Goal: Information Seeking & Learning: Learn about a topic

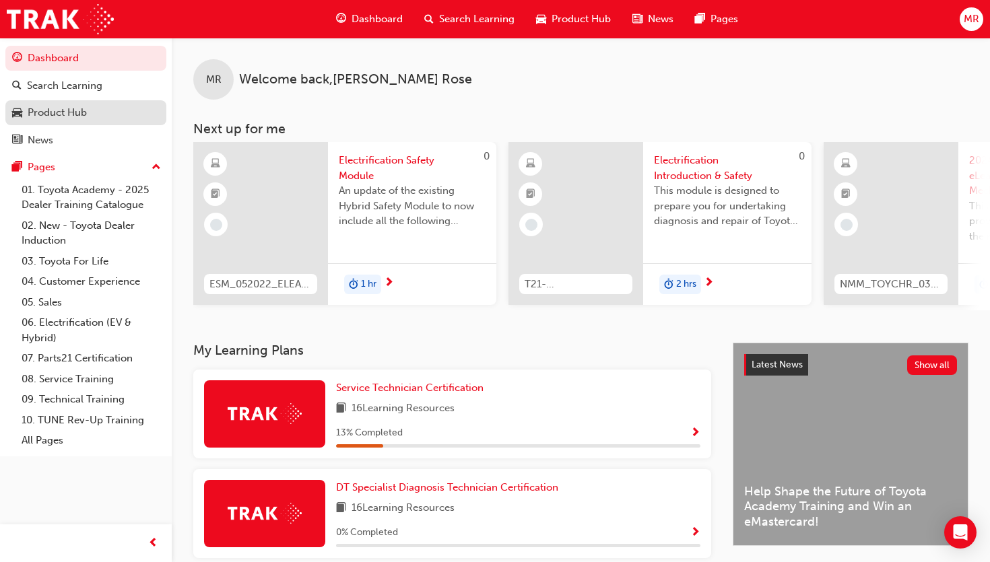
click at [84, 113] on div "Product Hub" at bounding box center [57, 112] width 59 height 15
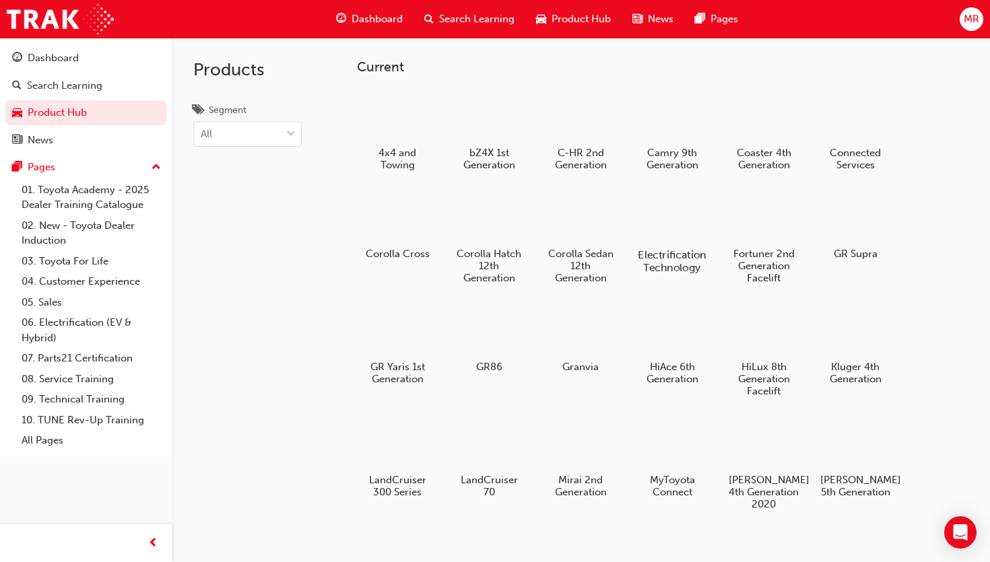
click at [650, 205] on div at bounding box center [671, 216] width 75 height 54
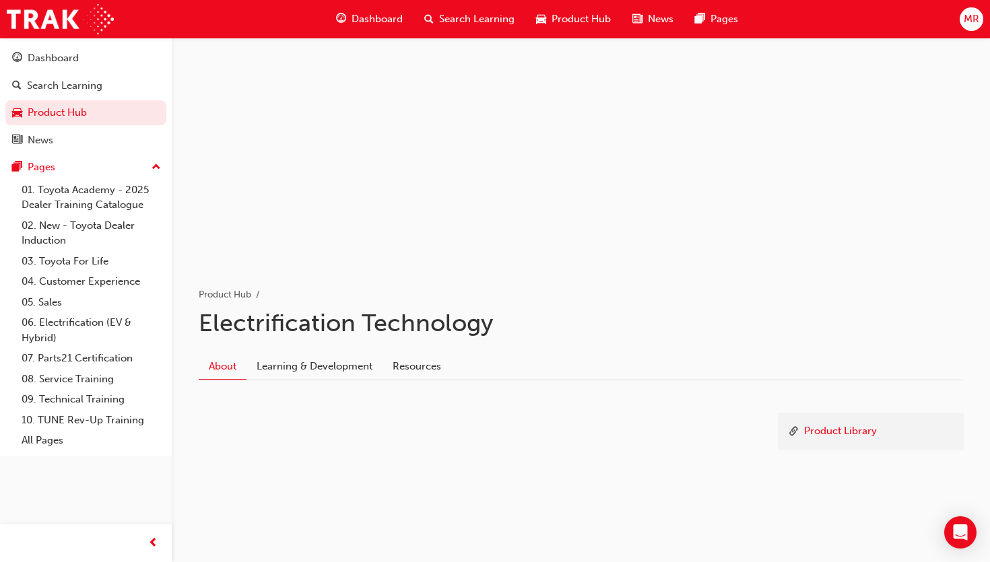
scroll to position [50, 0]
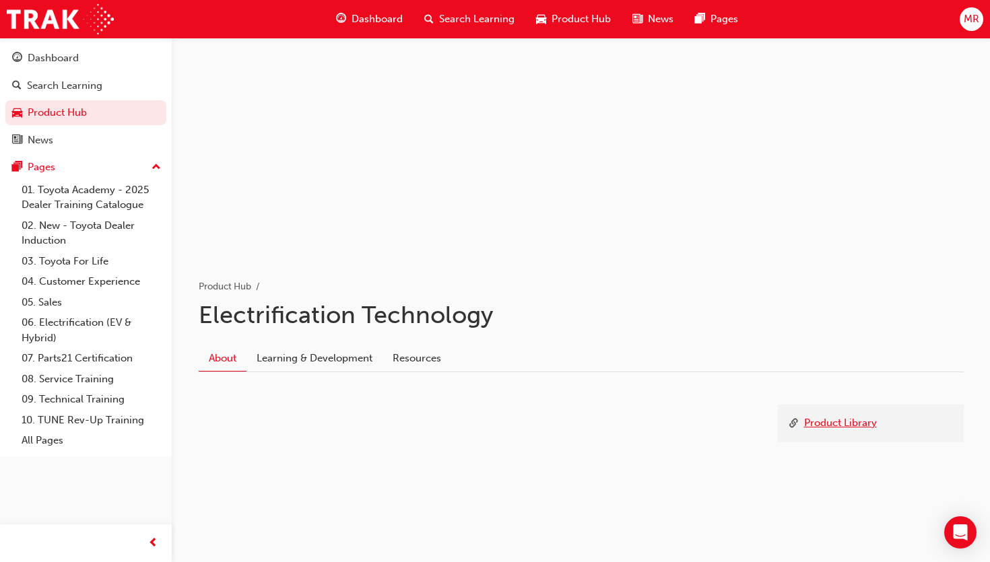
click at [830, 422] on link "Product Library" at bounding box center [840, 424] width 73 height 17
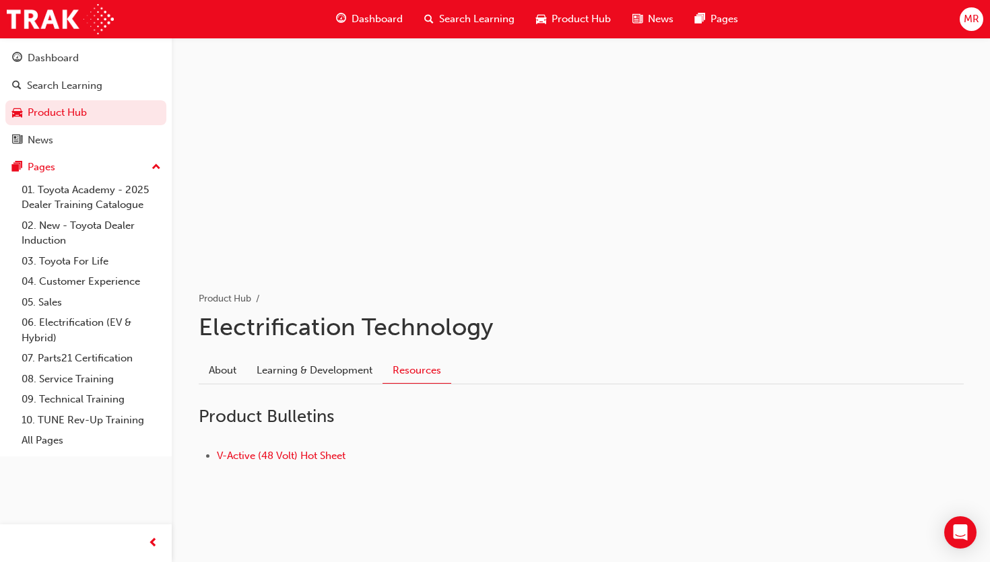
scroll to position [37, 0]
click at [308, 454] on link "V-Active (48 Volt) Hot Sheet" at bounding box center [281, 457] width 129 height 12
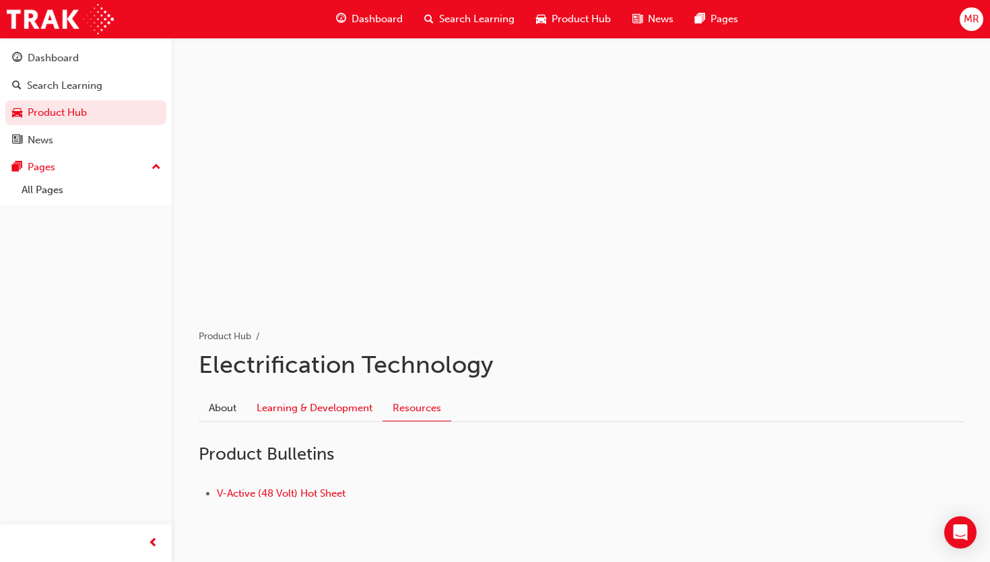
click at [323, 403] on link "Learning & Development" at bounding box center [314, 408] width 136 height 26
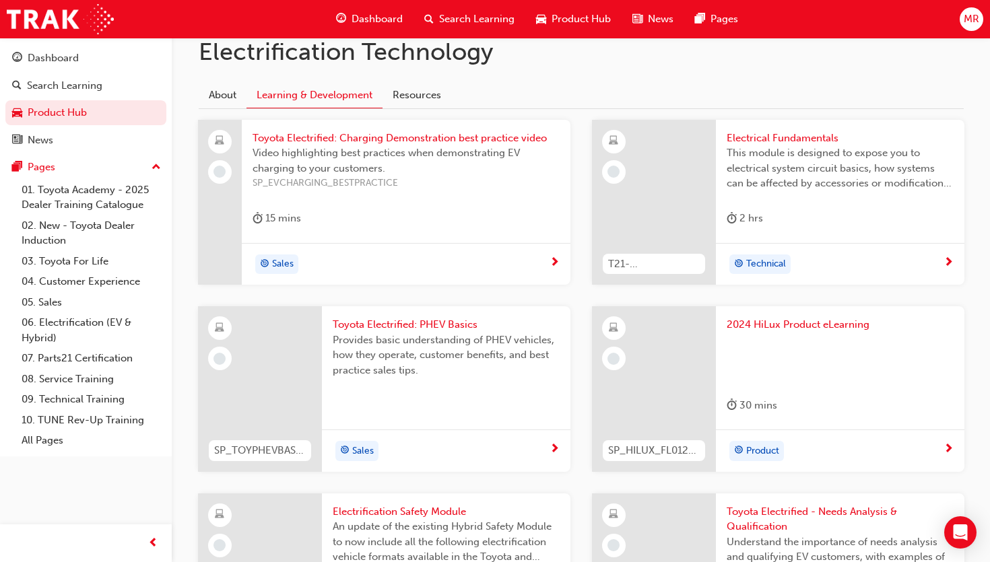
scroll to position [323, 0]
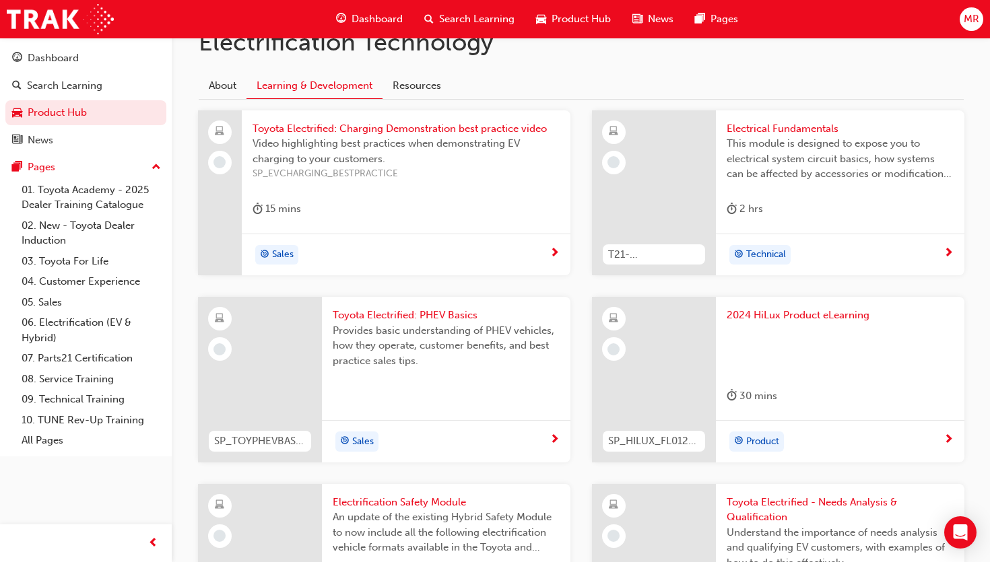
click at [393, 319] on span "Toyota Electrified: PHEV Basics" at bounding box center [446, 315] width 227 height 15
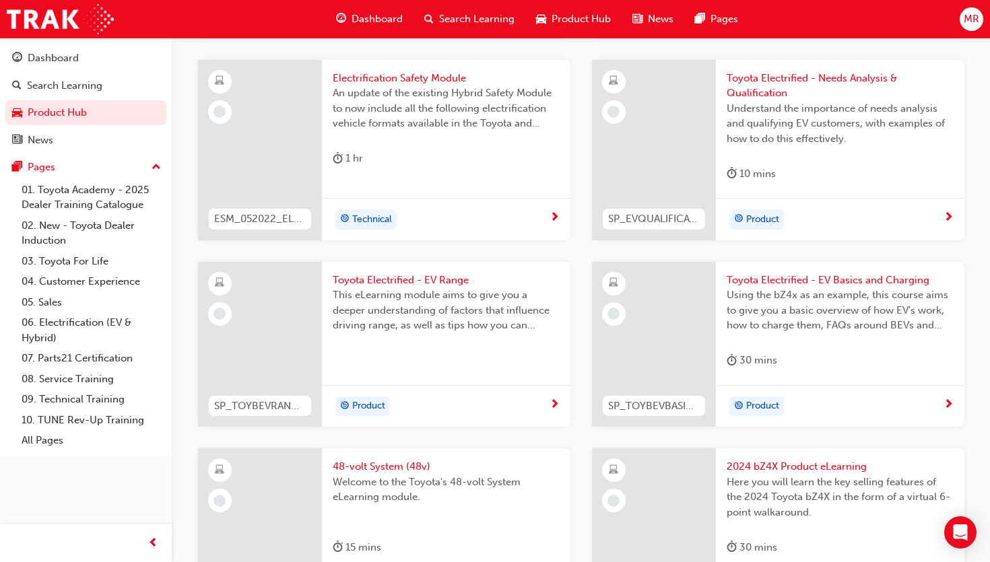
scroll to position [752, 0]
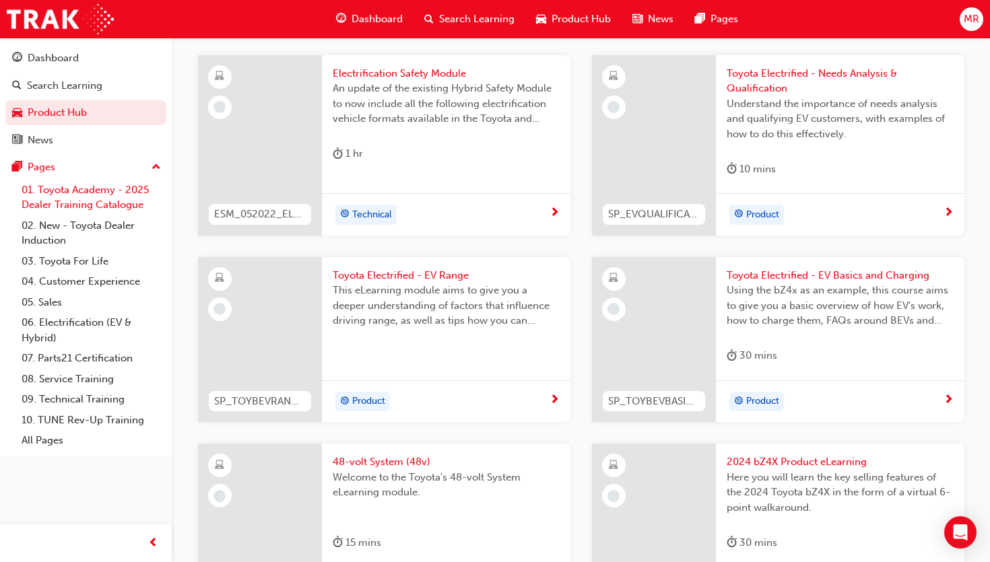
click at [63, 187] on link "01. Toyota Academy - 2025 Dealer Training Catalogue" at bounding box center [91, 198] width 150 height 36
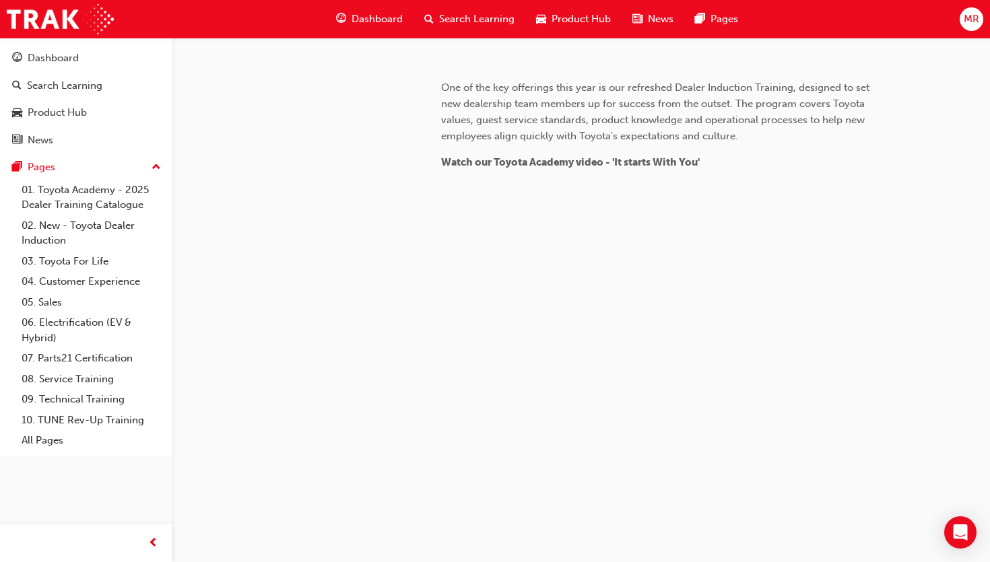
scroll to position [1294, 0]
click at [73, 123] on link "Product Hub" at bounding box center [85, 112] width 161 height 25
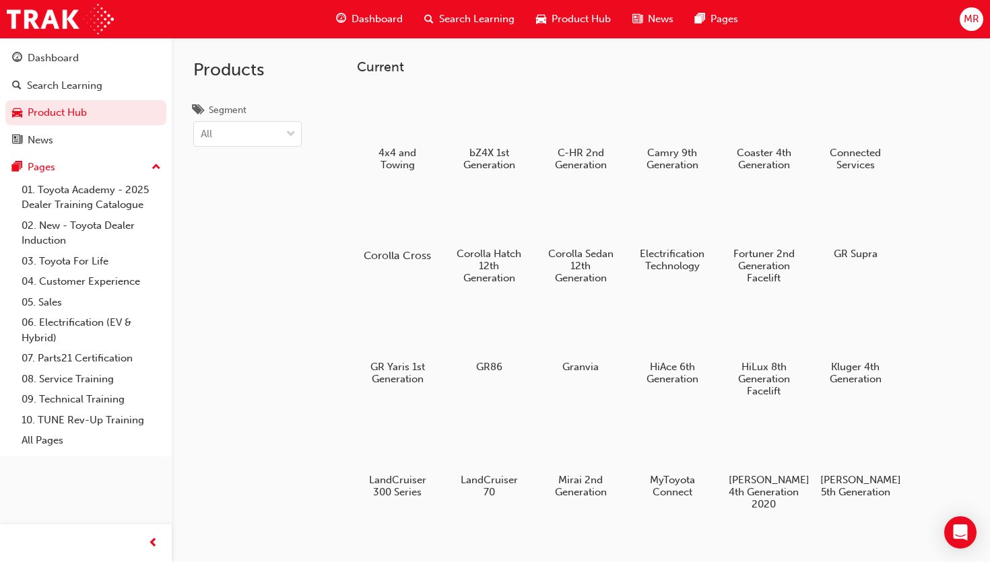
click at [383, 244] on div "Corolla Cross" at bounding box center [397, 226] width 86 height 83
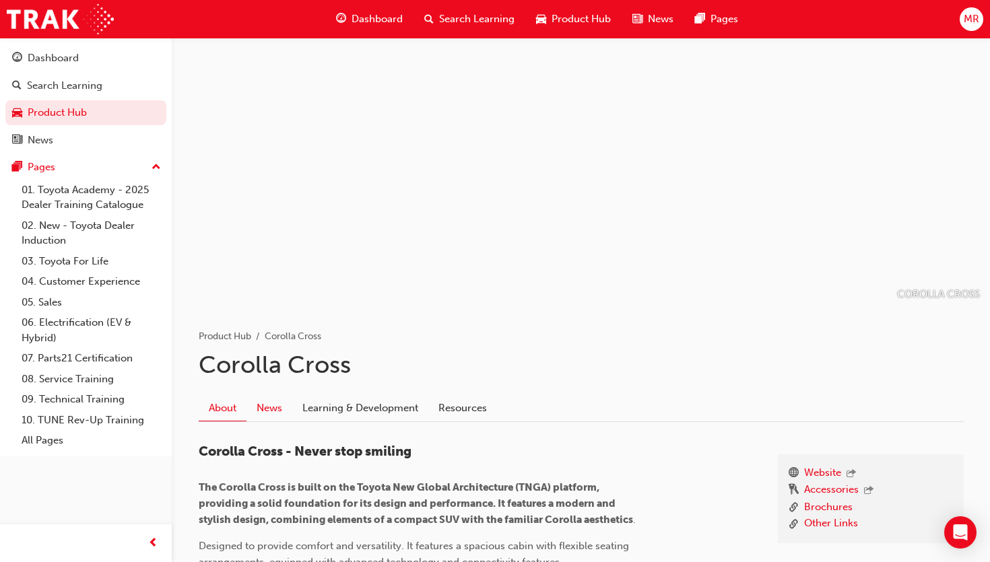
click at [271, 409] on link "News" at bounding box center [269, 408] width 46 height 26
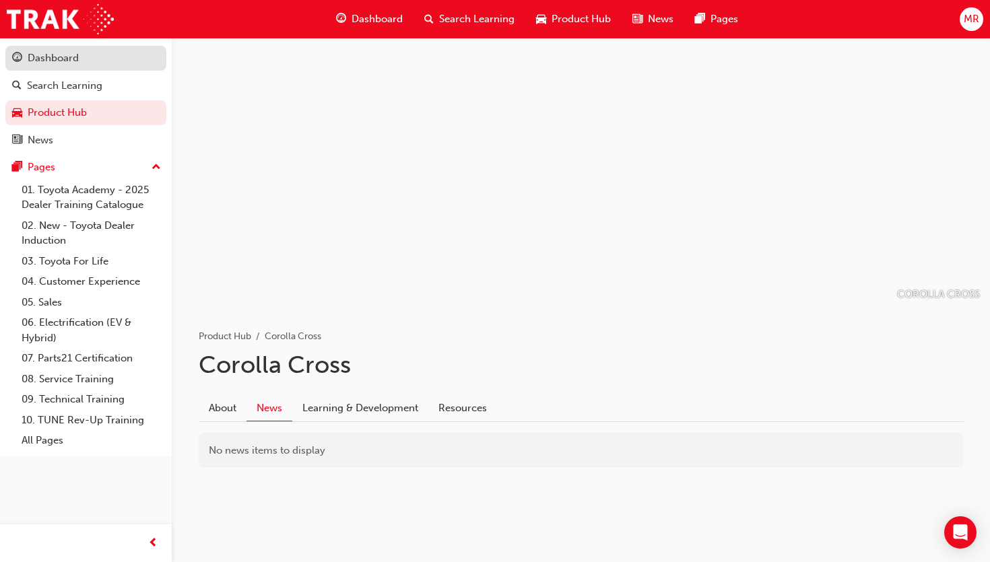
click at [55, 48] on link "Dashboard" at bounding box center [85, 58] width 161 height 25
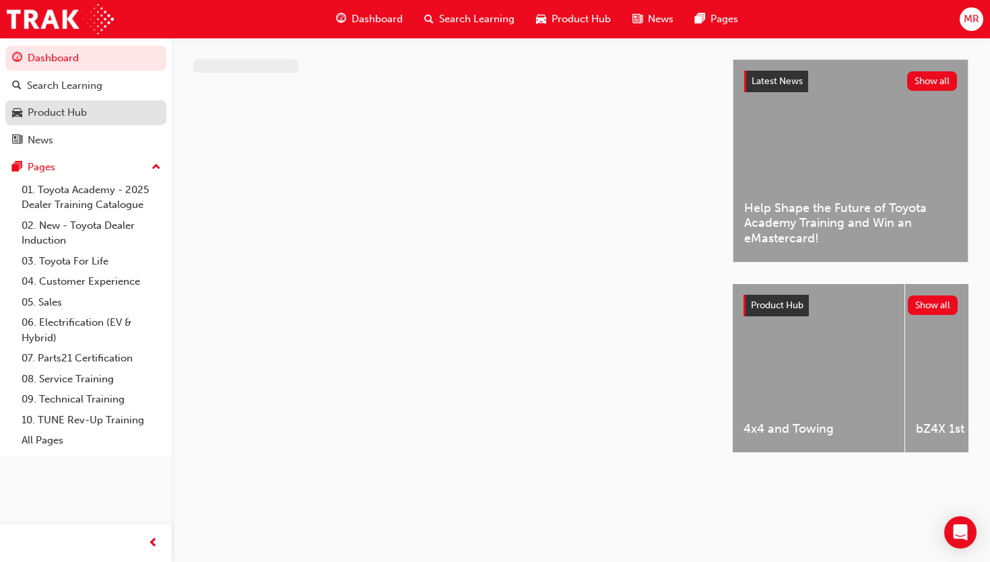
click at [26, 110] on div "Product Hub" at bounding box center [85, 112] width 147 height 17
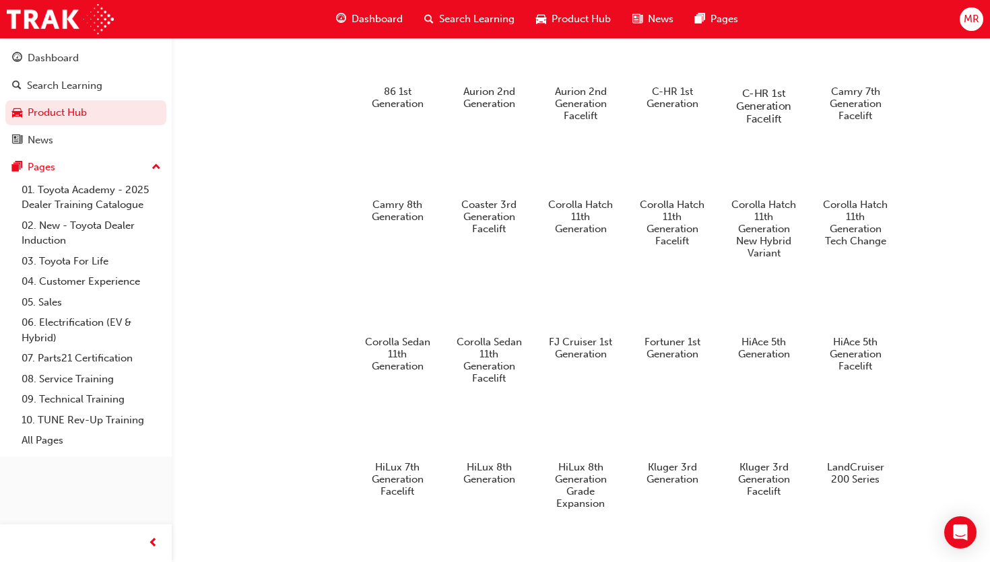
scroll to position [645, 0]
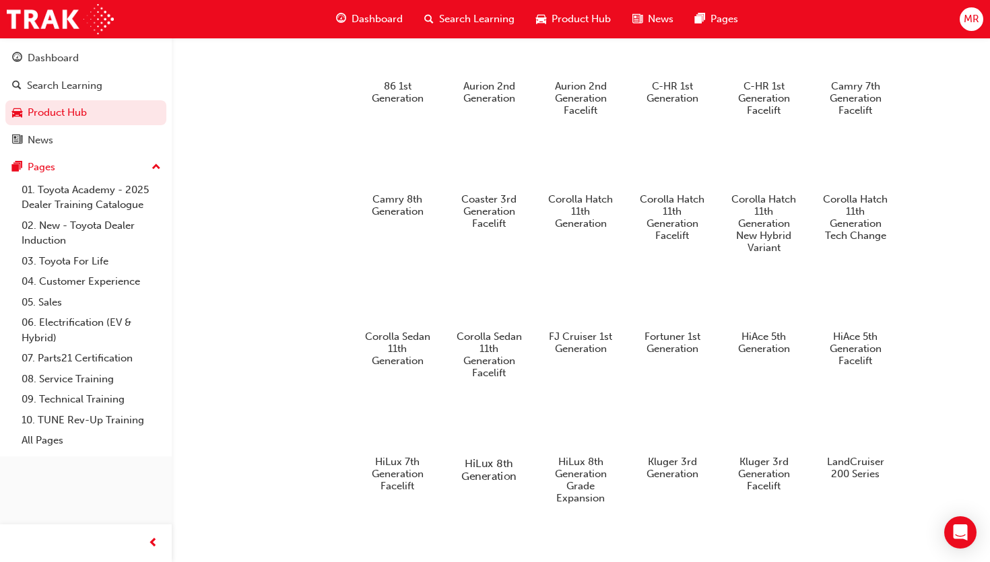
click at [478, 452] on div at bounding box center [488, 425] width 75 height 54
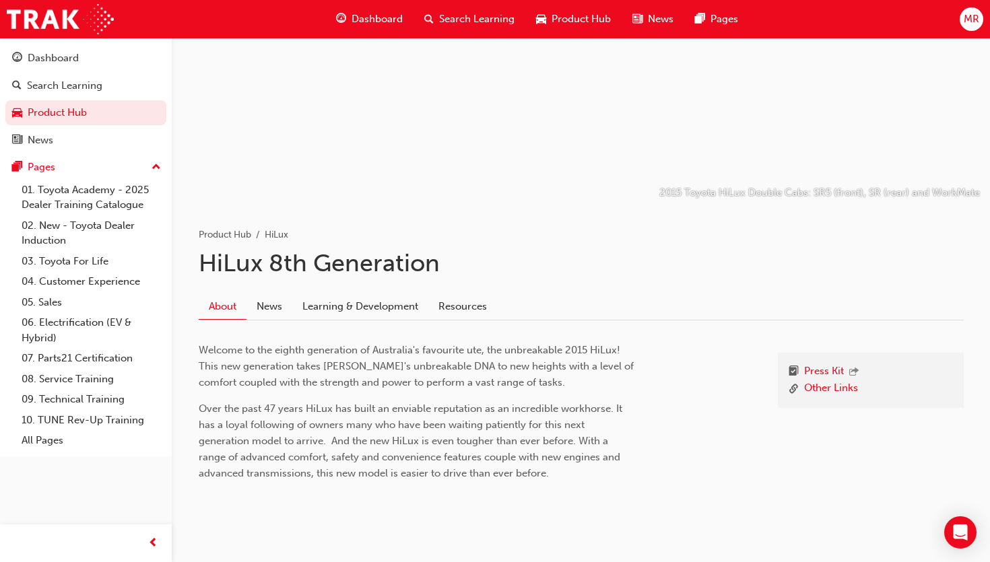
scroll to position [129, 0]
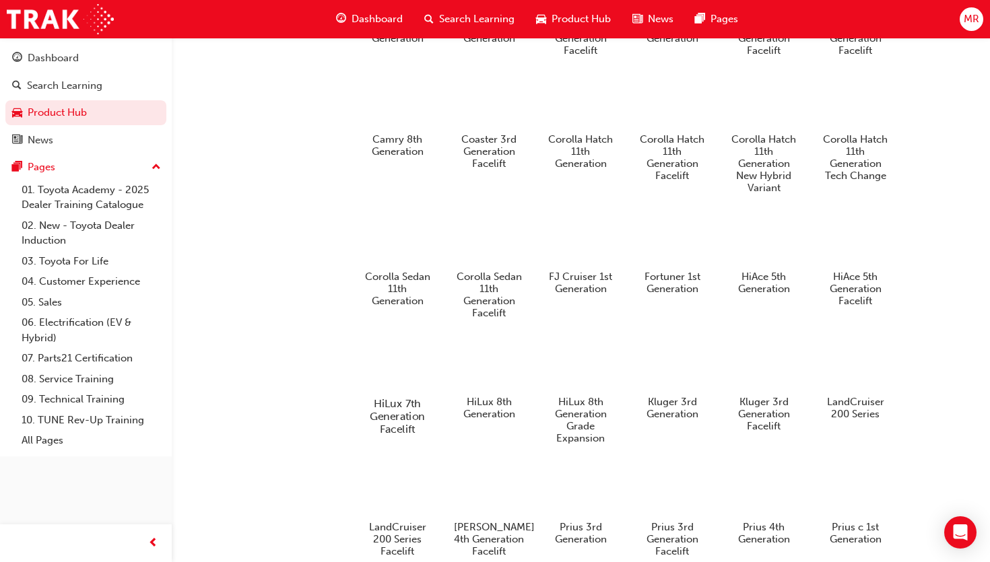
scroll to position [707, 0]
click at [866, 390] on div at bounding box center [855, 363] width 75 height 54
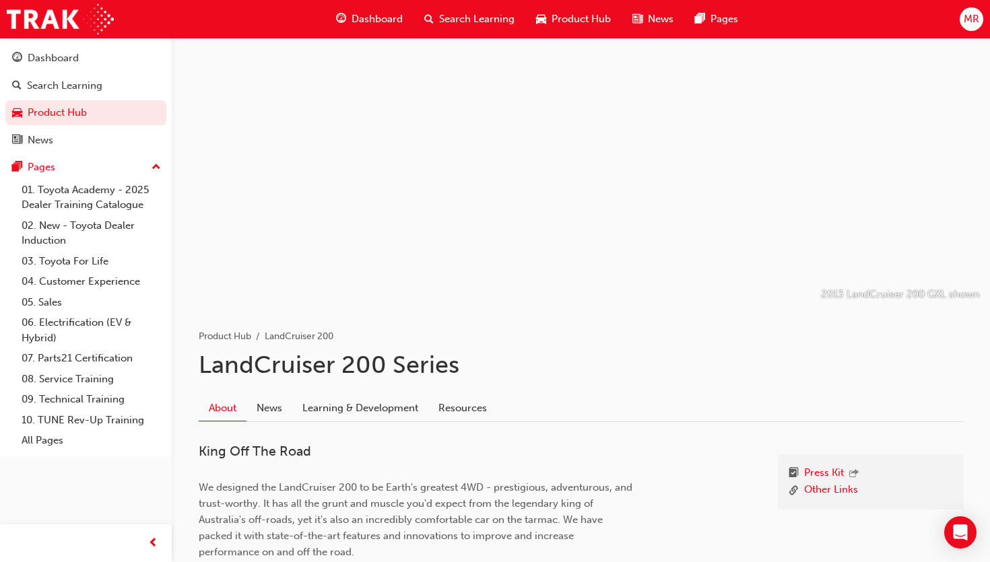
scroll to position [106, 0]
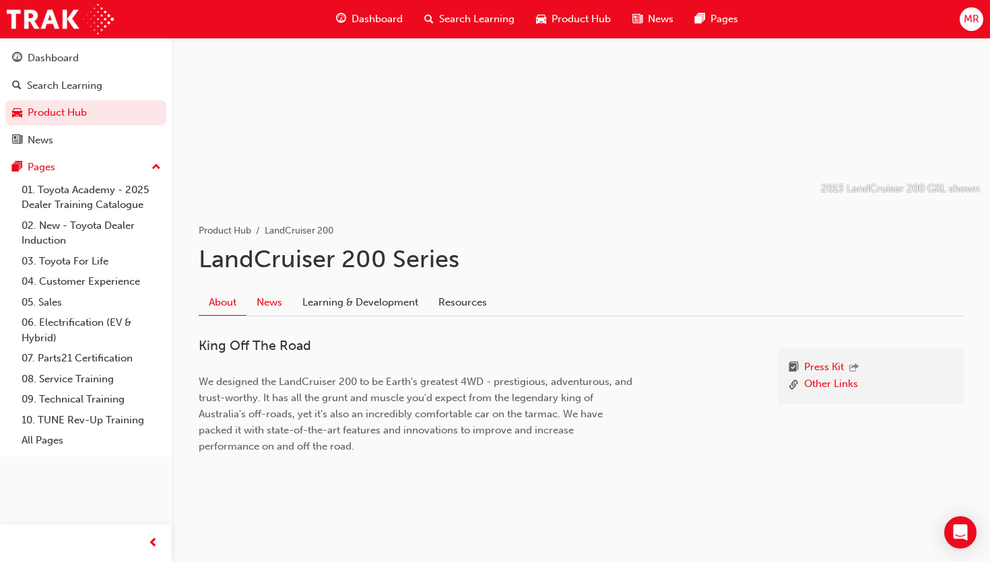
click at [277, 306] on link "News" at bounding box center [269, 303] width 46 height 26
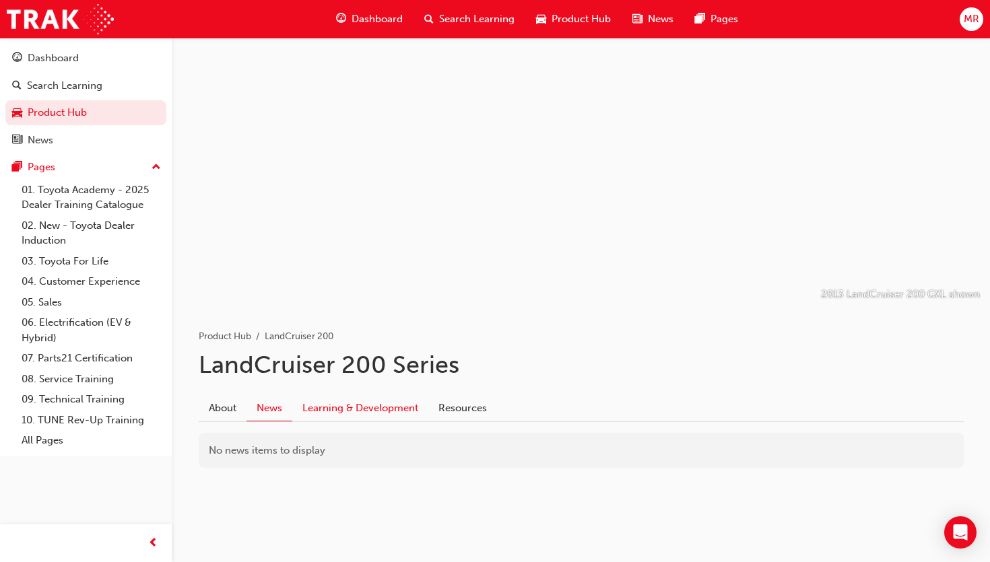
click at [374, 409] on link "Learning & Development" at bounding box center [360, 408] width 136 height 26
click at [453, 411] on link "Resources" at bounding box center [462, 408] width 69 height 26
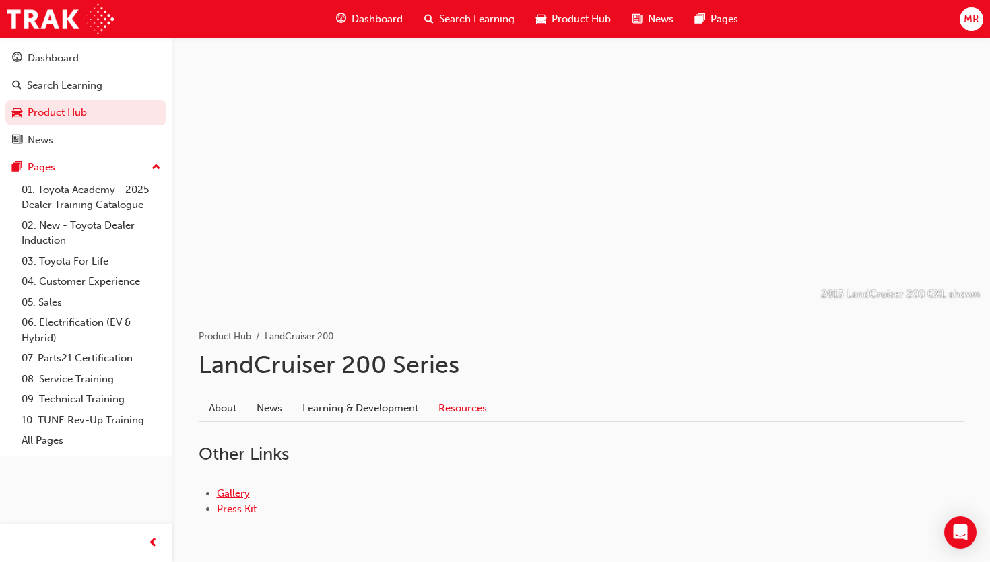
click at [240, 495] on link "Gallery" at bounding box center [233, 494] width 33 height 12
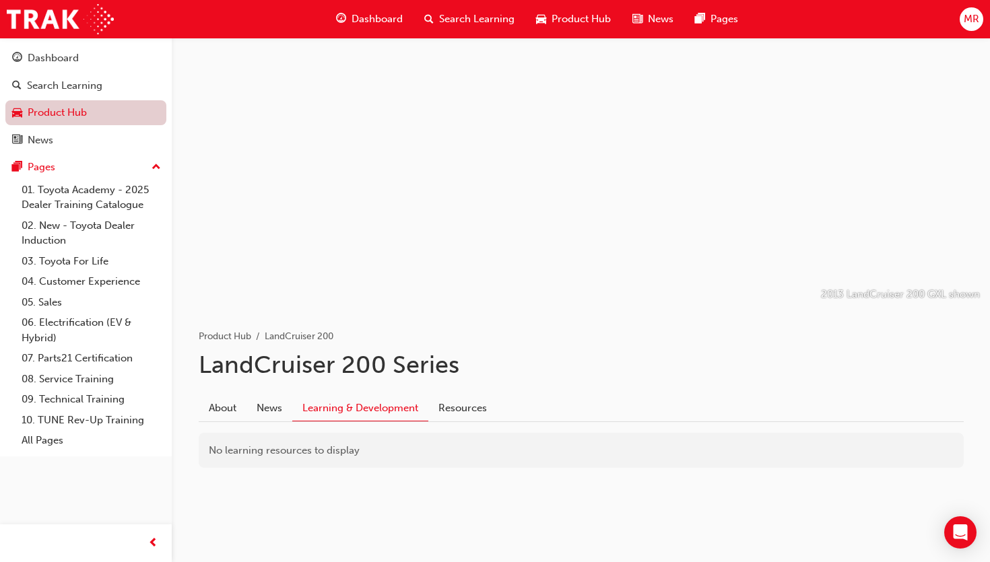
click at [55, 105] on link "Product Hub" at bounding box center [85, 112] width 161 height 25
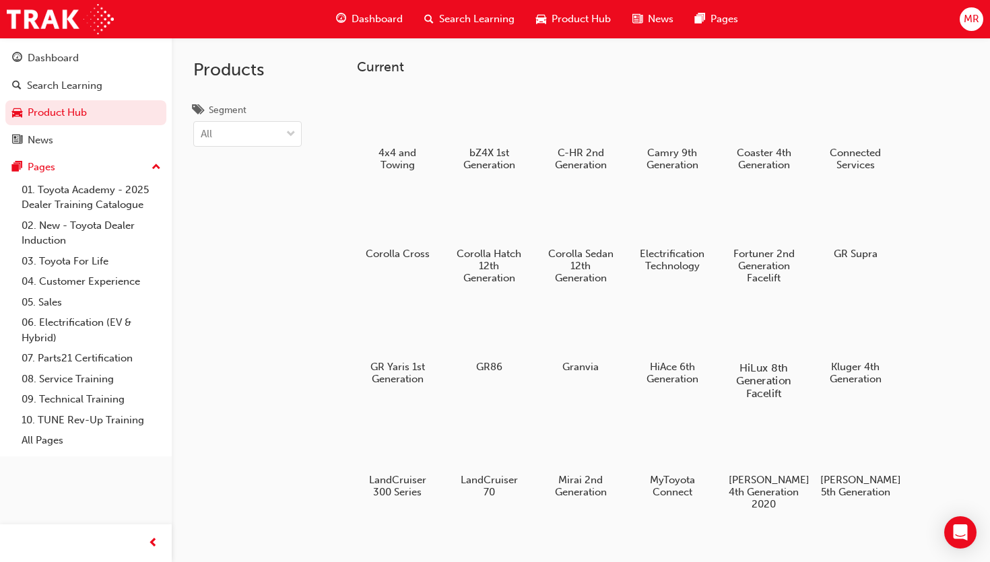
click at [765, 359] on div "HiLux 8th Generation Facelift" at bounding box center [764, 351] width 86 height 108
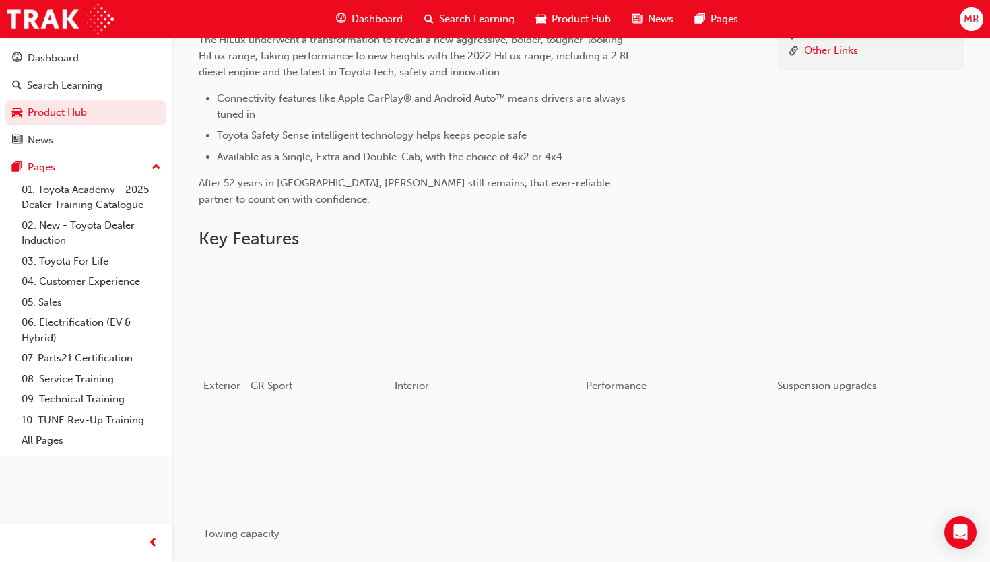
scroll to position [492, 0]
click at [127, 363] on link "07. Parts21 Certification" at bounding box center [91, 358] width 150 height 21
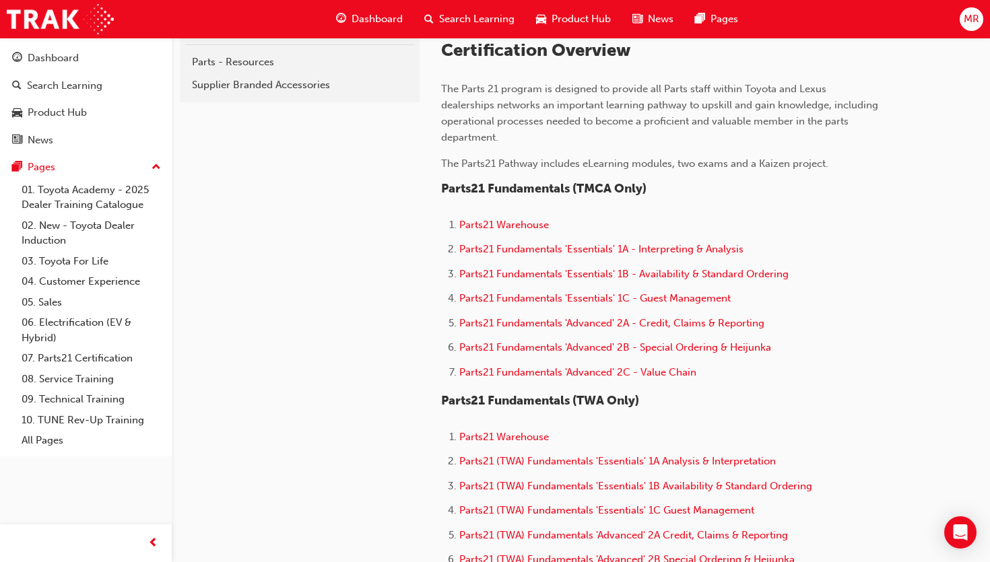
scroll to position [343, 0]
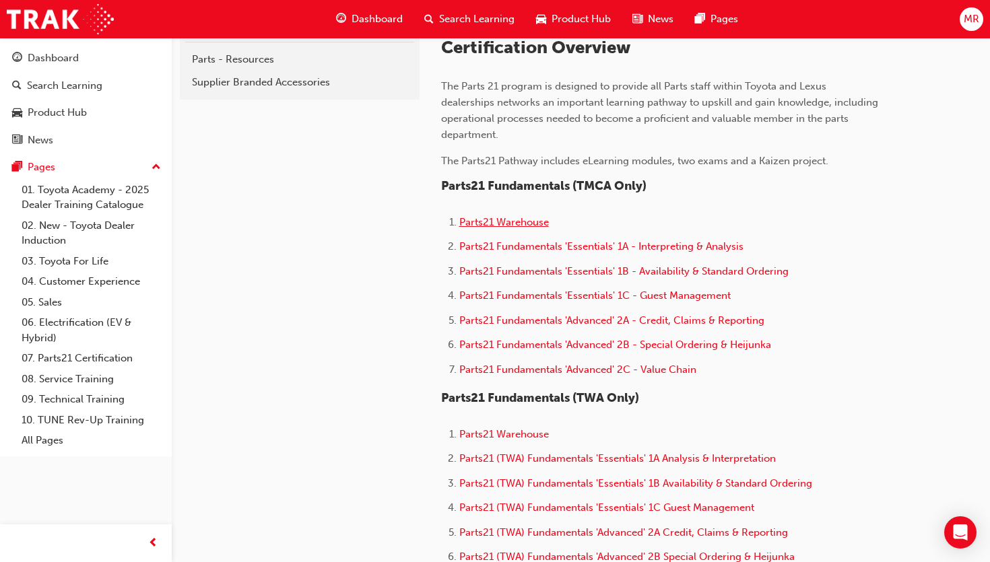
click at [490, 220] on span "Parts21 Warehouse" at bounding box center [504, 222] width 90 height 12
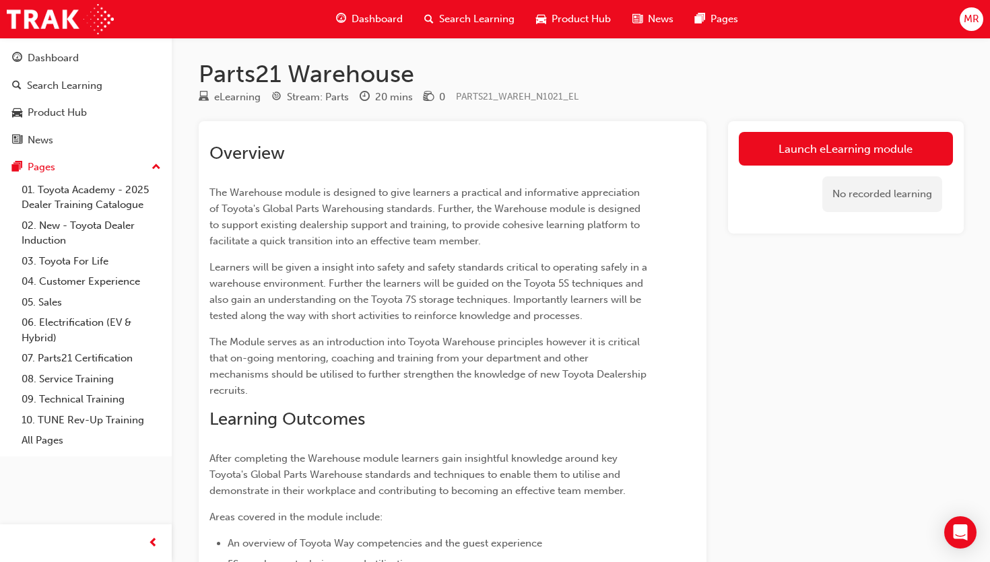
click at [240, 65] on h1 "Parts21 Warehouse" at bounding box center [581, 74] width 765 height 30
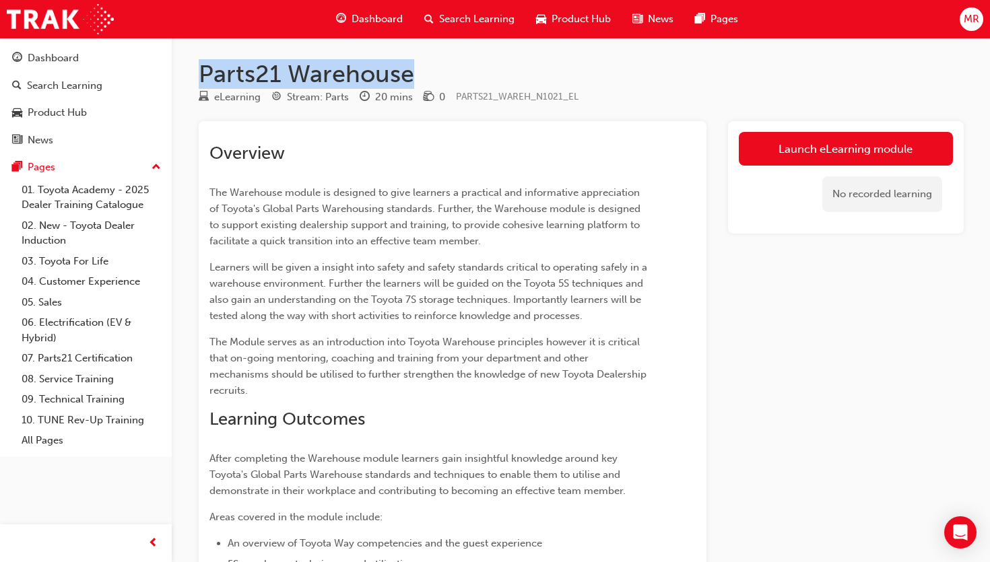
click at [240, 65] on h1 "Parts21 Warehouse" at bounding box center [581, 74] width 765 height 30
copy h1 "Parts21 Warehouse"
click at [62, 112] on div "Product Hub" at bounding box center [57, 112] width 59 height 15
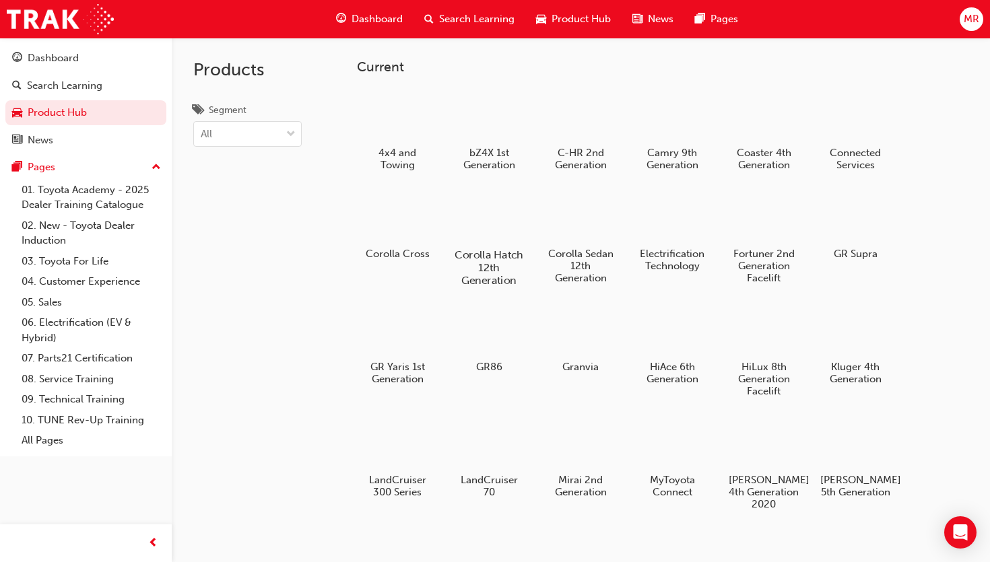
click at [480, 227] on div at bounding box center [488, 216] width 75 height 54
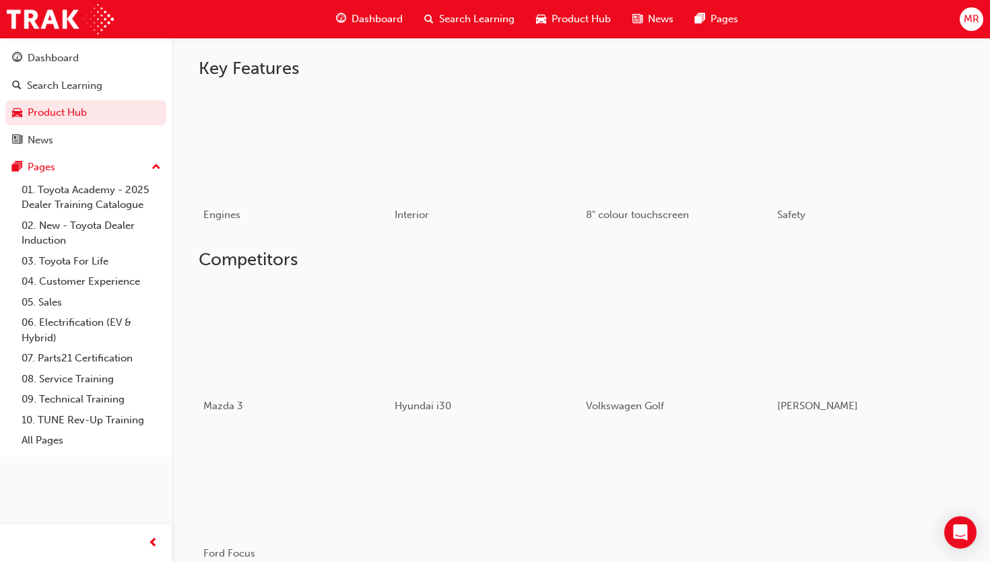
scroll to position [935, 0]
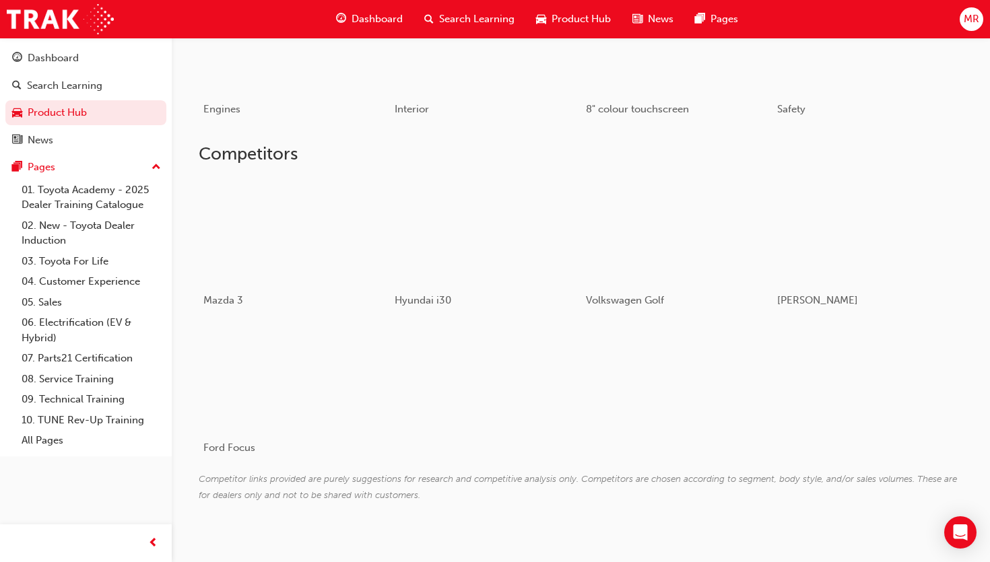
click at [480, 227] on div at bounding box center [471, 231] width 152 height 101
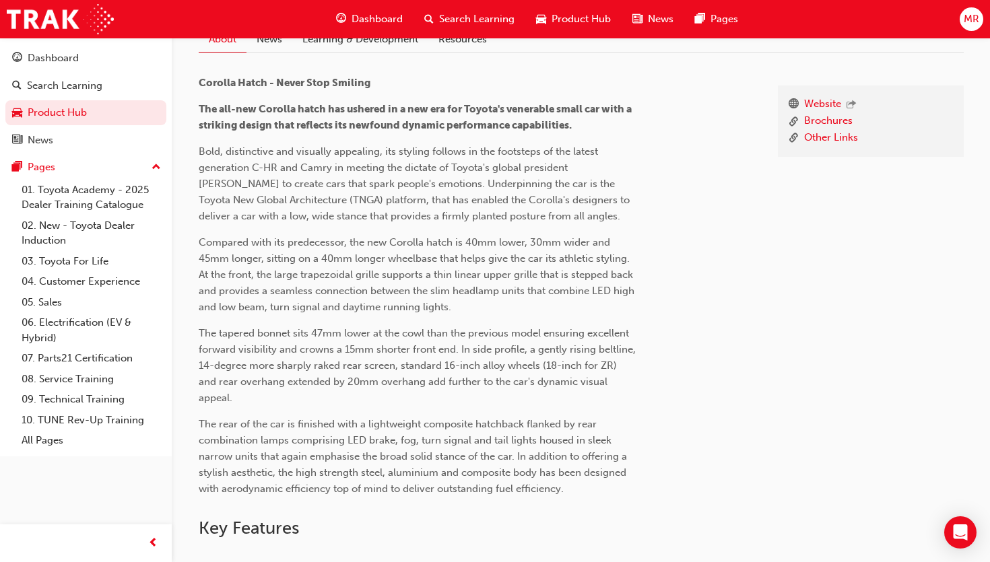
scroll to position [935, 0]
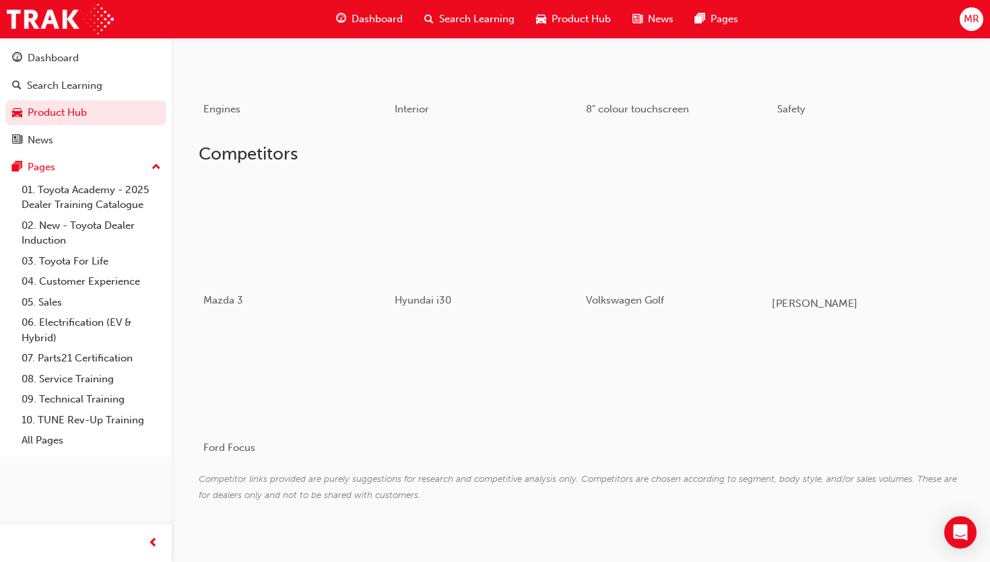
click at [902, 191] on div at bounding box center [852, 229] width 160 height 107
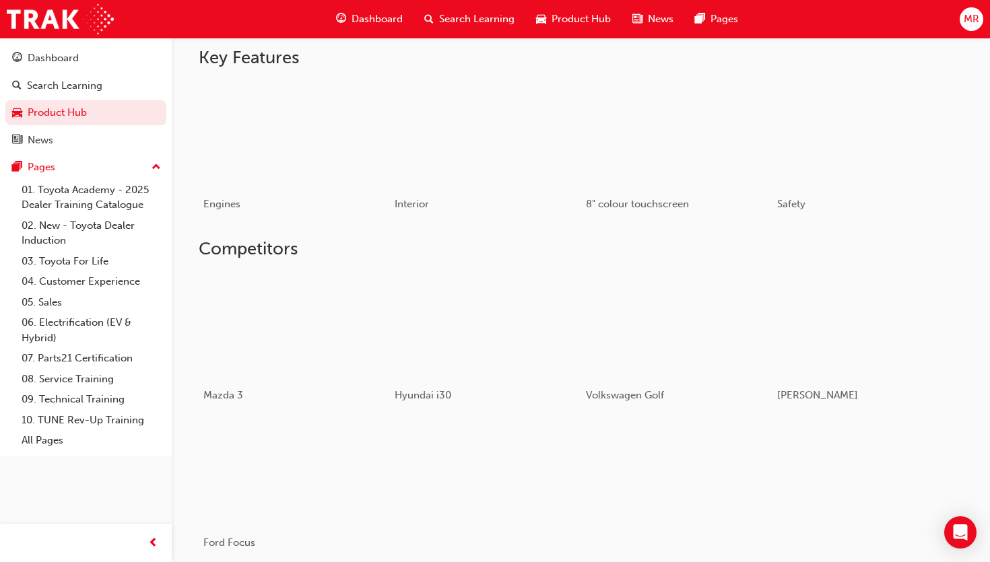
scroll to position [935, 0]
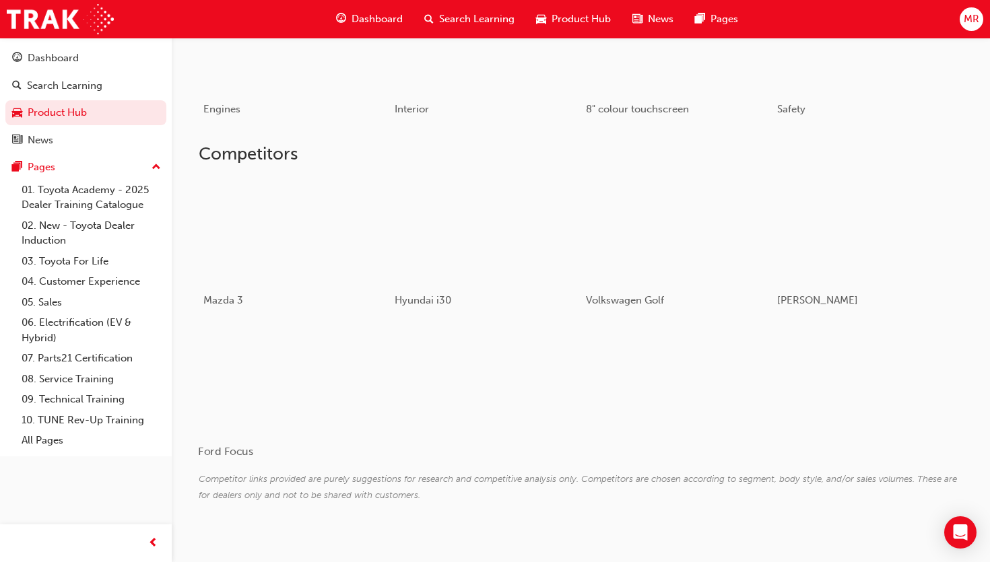
click at [278, 367] on div at bounding box center [278, 378] width 160 height 107
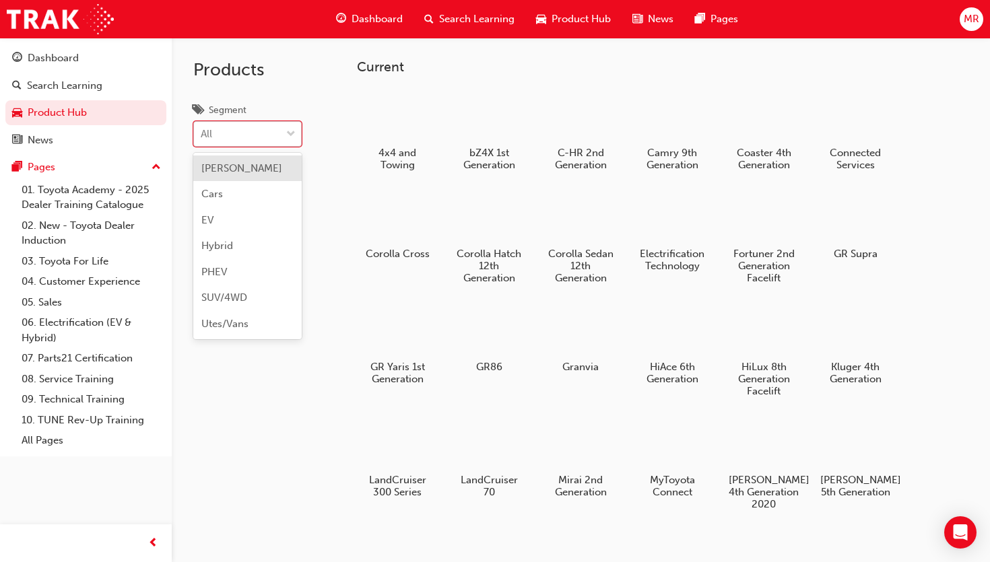
click at [294, 134] on span "down-icon" at bounding box center [290, 135] width 9 height 18
click at [202, 134] on input "Segment option [PERSON_NAME] focused, 1 of 7. 7 results available. Use Up and D…" at bounding box center [201, 133] width 1 height 11
click at [294, 134] on span "down-icon" at bounding box center [290, 135] width 9 height 18
click at [202, 134] on input "Segment option [PERSON_NAME] focused, 1 of 7. 7 results available. Use Up and D…" at bounding box center [201, 133] width 1 height 11
click at [403, 448] on div at bounding box center [397, 443] width 75 height 54
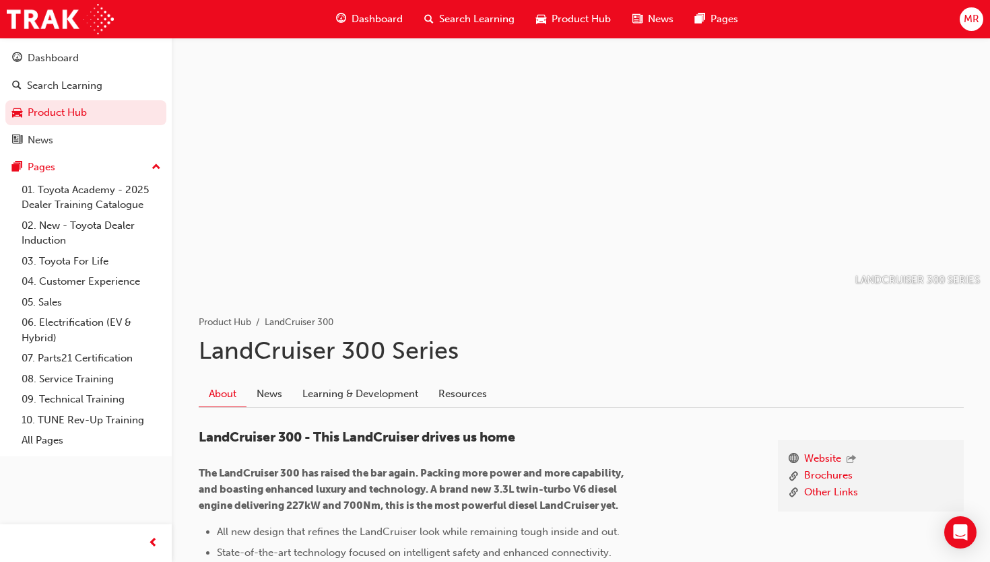
scroll to position [16, 0]
